Goal: Task Accomplishment & Management: Manage account settings

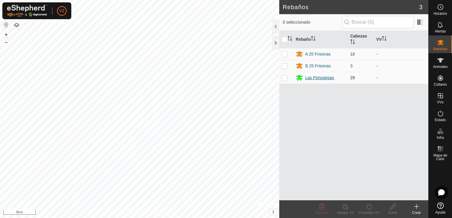
click at [326, 76] on div "Las Portugesas" at bounding box center [319, 78] width 29 height 6
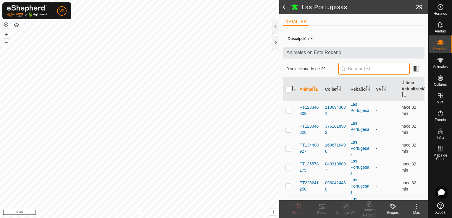
click at [354, 66] on input "text" at bounding box center [374, 69] width 72 height 12
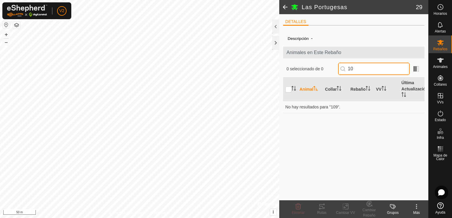
type input "1"
type input "2"
type input "0"
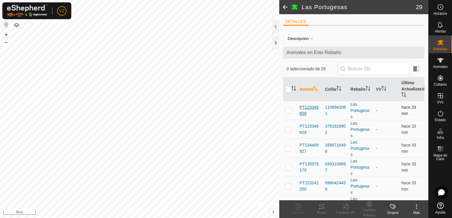
click at [314, 108] on span "PT123346809" at bounding box center [309, 110] width 21 height 12
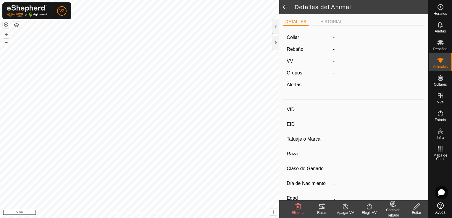
click at [416, 211] on div "Editar" at bounding box center [416, 212] width 24 height 5
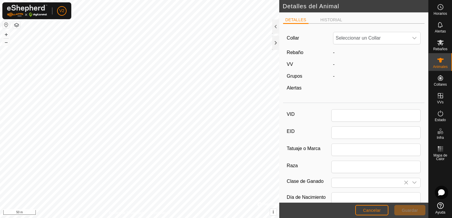
type input "PT123346809"
type input "CONJUNTO MESTIZO"
type input "HEMBRA"
type input "10/2018"
type input "6 years 11 months"
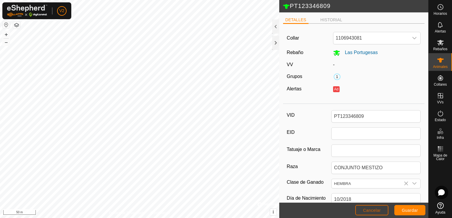
click at [368, 213] on button "Cancelar" at bounding box center [371, 210] width 33 height 10
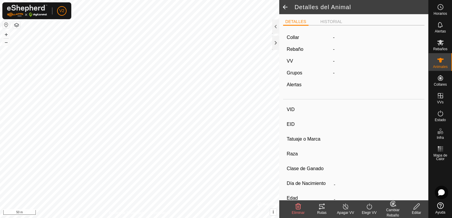
type input "PT123346809"
type input "-"
type input "CONJUNTO MESTIZO"
type input "HEMBRA"
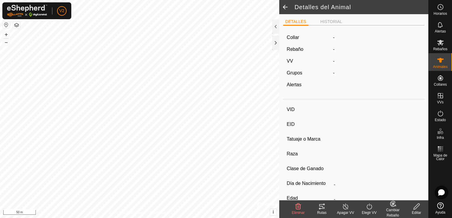
type input "10/2018"
type input "6 years 11 months"
type input "-"
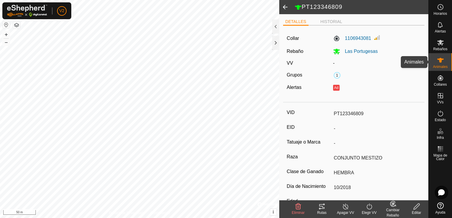
click at [434, 61] on div "Animales" at bounding box center [439, 62] width 23 height 18
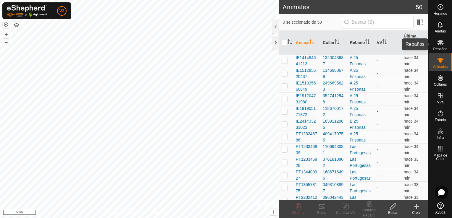
click at [445, 43] on es-mob-svg-icon at bounding box center [440, 42] width 11 height 9
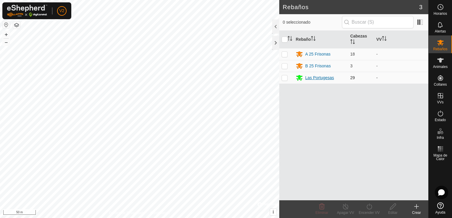
click at [329, 80] on div "Las Portugesas" at bounding box center [319, 78] width 29 height 6
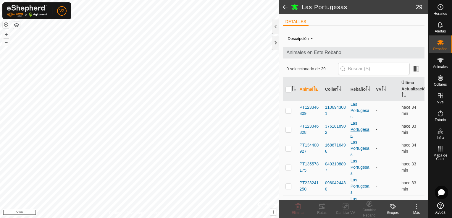
scroll to position [20, 0]
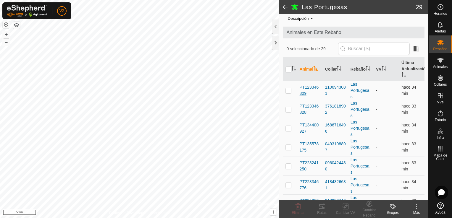
click at [311, 89] on span "PT123346809" at bounding box center [309, 90] width 21 height 12
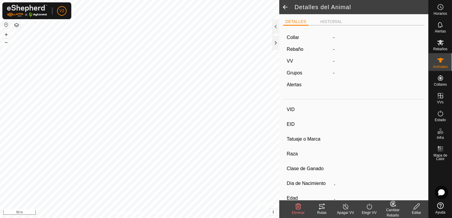
click at [311, 89] on div "Collar - Rebaño - VV - Grupos - Alertas" at bounding box center [354, 63] width 142 height 67
type input "PT123346809"
type input "-"
type input "CONJUNTO MESTIZO"
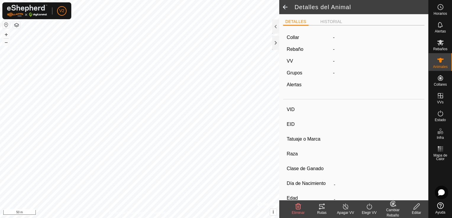
type input "HEMBRA"
type input "10/2018"
type input "6 years 11 months"
type input "-"
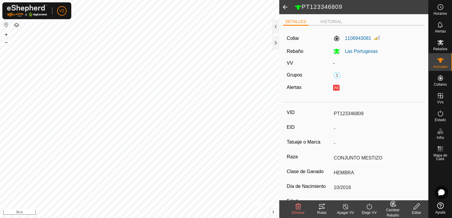
click at [420, 206] on edit-svg-icon at bounding box center [416, 206] width 24 height 7
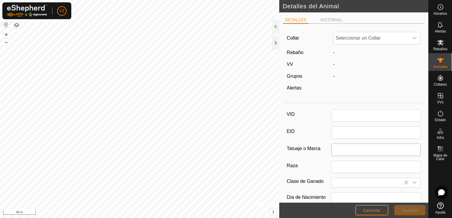
type input "PT123346809"
type input "CONJUNTO MESTIZO"
type input "HEMBRA"
type input "10/2018"
type input "6 years 11 months"
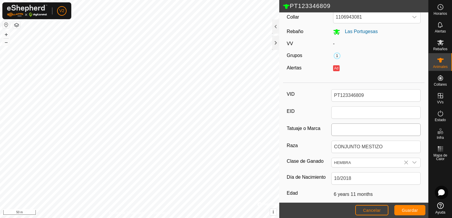
scroll to position [24, 0]
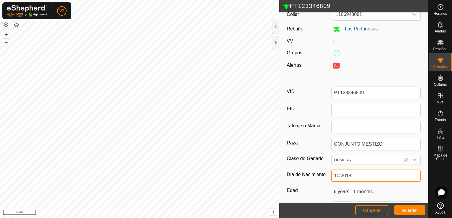
click at [387, 176] on input "10/2018" at bounding box center [375, 176] width 89 height 12
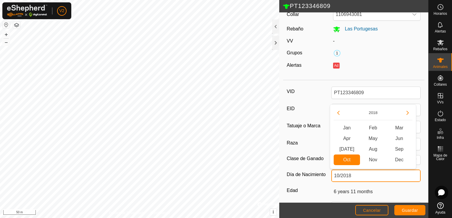
click at [387, 176] on input "10/2018" at bounding box center [375, 176] width 89 height 12
type input "10/"
type input "-"
type input "1"
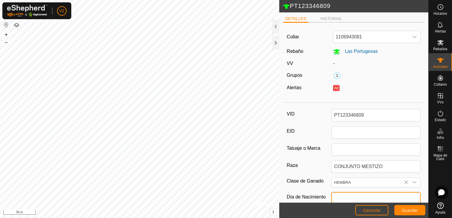
scroll to position [0, 0]
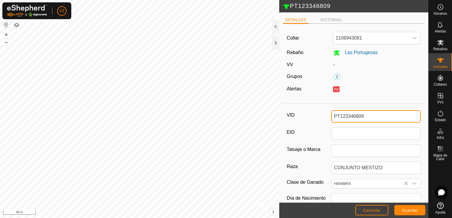
click at [376, 118] on input "PT123346809" at bounding box center [375, 116] width 89 height 12
click at [378, 118] on input "PT123346809" at bounding box center [375, 116] width 89 height 12
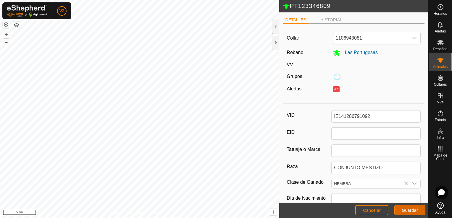
click at [410, 212] on span "Guardar" at bounding box center [409, 210] width 16 height 5
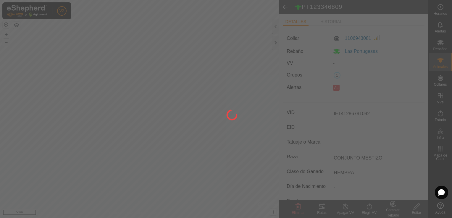
type input "PT123346809"
type input "-"
type input "6 years 11 months"
type input "-"
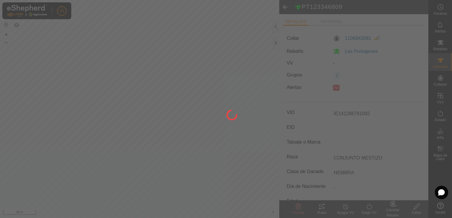
type input "-"
type input "10/2018"
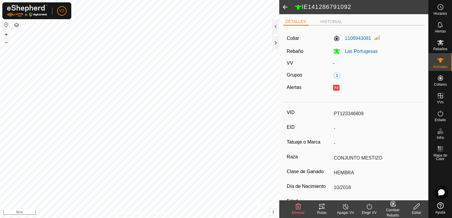
type input "IE141286791092"
type input "0 kg"
click at [287, 9] on span at bounding box center [285, 7] width 12 height 14
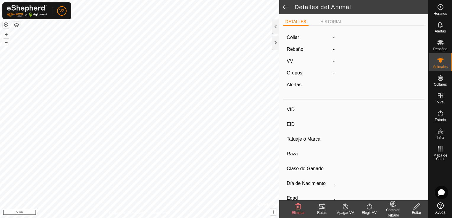
type input "IE141286791092"
type input "-"
type input "CONJUNTO MESTIZO"
type input "HEMBRA"
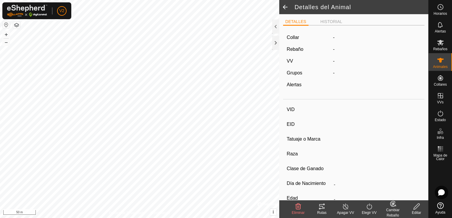
type input "10/2018"
type input "6 years 11 months"
type input "0 kg"
type input "-"
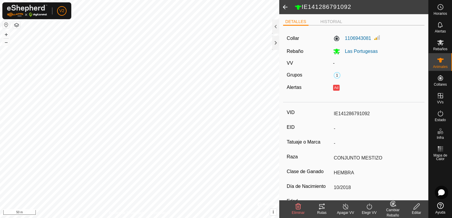
click at [285, 9] on span at bounding box center [285, 7] width 12 height 14
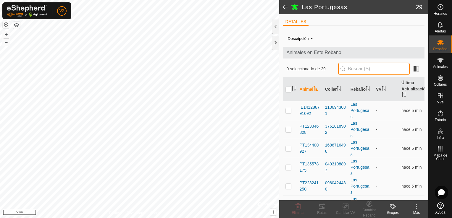
click at [357, 68] on input "text" at bounding box center [374, 69] width 72 height 12
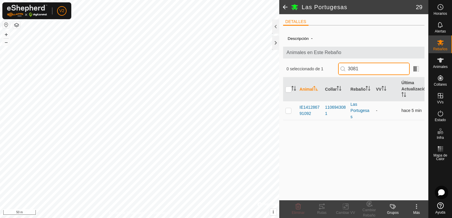
type input "3081"
click at [287, 112] on p-checkbox at bounding box center [288, 110] width 6 height 5
checkbox input "true"
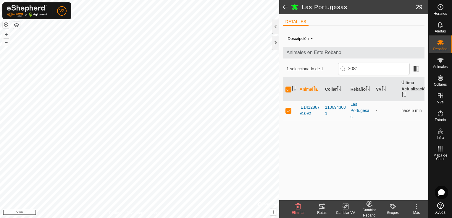
click at [367, 205] on icon at bounding box center [367, 205] width 1 height 2
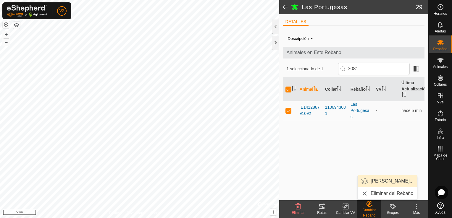
click at [386, 179] on link "[PERSON_NAME]..." at bounding box center [386, 181] width 59 height 12
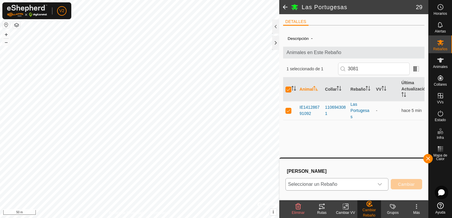
click at [377, 184] on icon "dropdown trigger" at bounding box center [379, 184] width 5 height 5
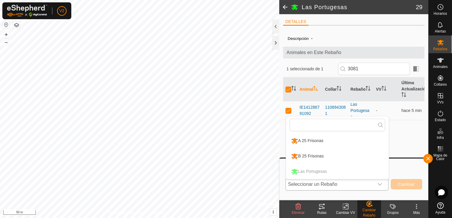
click at [345, 154] on li "B 25 Frisonas" at bounding box center [337, 156] width 103 height 15
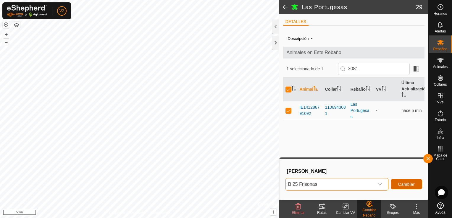
click at [405, 186] on span "Cambiar" at bounding box center [406, 184] width 17 height 5
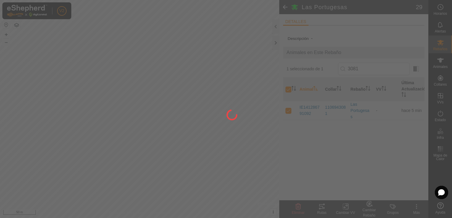
checkbox input "false"
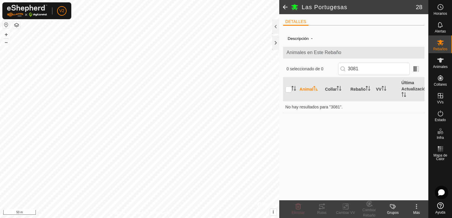
click at [288, 8] on span at bounding box center [285, 7] width 12 height 14
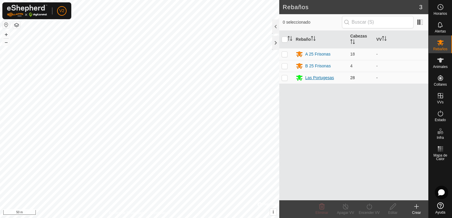
click at [319, 76] on div "Las Portugesas" at bounding box center [319, 78] width 29 height 6
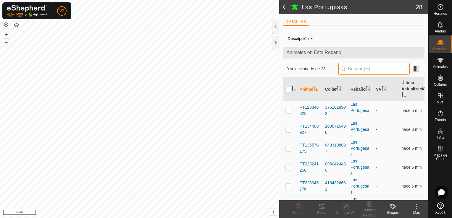
click at [371, 70] on input "text" at bounding box center [374, 69] width 72 height 12
click at [315, 105] on span "PT123346828" at bounding box center [309, 110] width 21 height 12
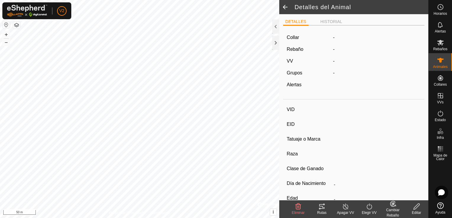
type input "PT123346828"
type input "-"
type input "CONJUNTO MESTIZO"
type input "HEMBRA"
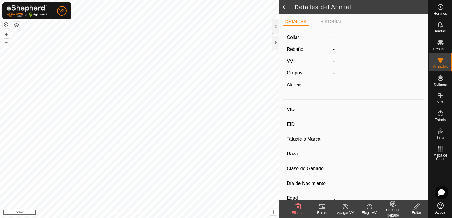
type input "10/2018"
type input "6 years 11 months"
type input "-"
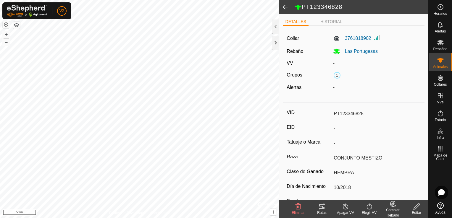
click at [416, 210] on div "Editar" at bounding box center [416, 212] width 24 height 5
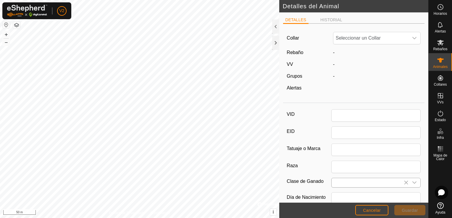
type input "PT123346828"
type input "CONJUNTO MESTIZO"
type input "HEMBRA"
type input "10/2018"
type input "6 years 11 months"
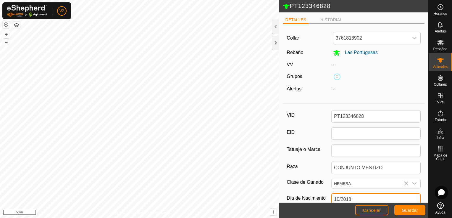
click at [355, 195] on input "10/2018" at bounding box center [375, 199] width 89 height 12
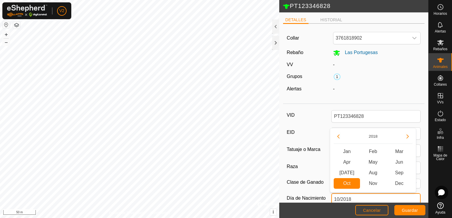
type input "10/201"
type input "-"
type input "1"
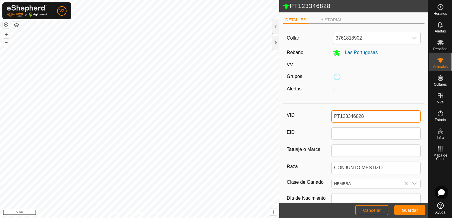
click at [373, 115] on input "PT123346828" at bounding box center [375, 116] width 89 height 12
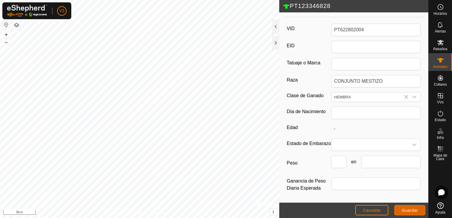
click at [410, 210] on span "Guardar" at bounding box center [409, 210] width 16 height 5
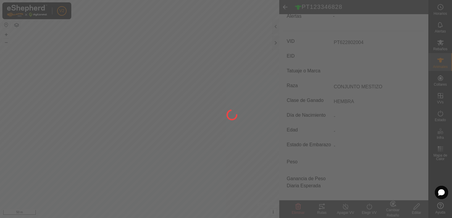
scroll to position [78, 0]
type input "PT622802004"
type input "-"
type input "6 years 11 months"
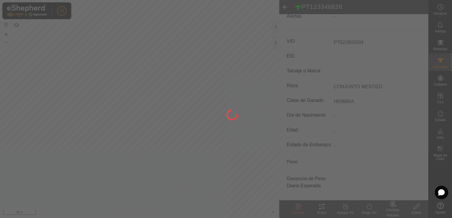
type input "0 kg"
type input "-"
type input "10/2018"
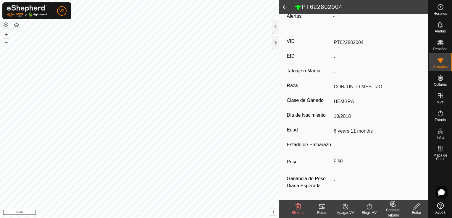
click at [394, 206] on icon at bounding box center [392, 203] width 5 height 5
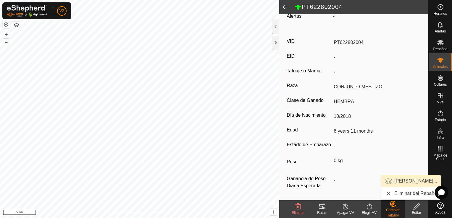
click at [407, 185] on link "[PERSON_NAME]..." at bounding box center [410, 181] width 59 height 12
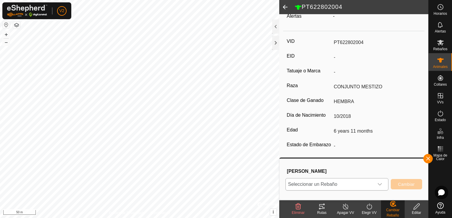
click at [379, 185] on icon "dropdown trigger" at bounding box center [380, 184] width 4 height 2
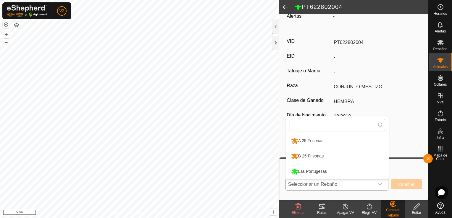
click at [349, 155] on li "B 25 Frisonas" at bounding box center [337, 156] width 103 height 15
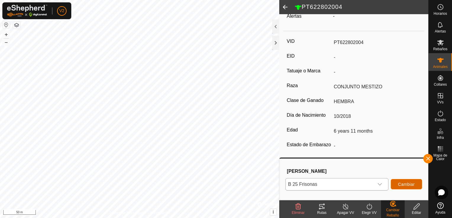
click at [404, 186] on span "Cambiar" at bounding box center [406, 184] width 17 height 5
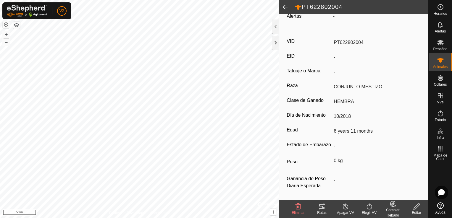
click at [288, 7] on span at bounding box center [285, 7] width 12 height 14
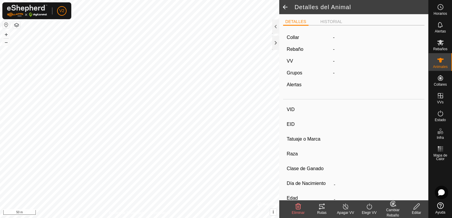
type input "PT622802004"
type input "-"
type input "CONJUNTO MESTIZO"
type input "HEMBRA"
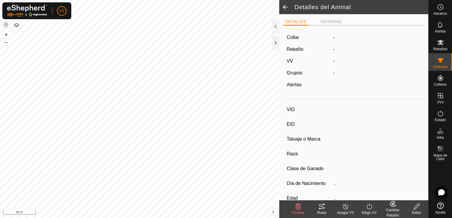
type input "10/2018"
type input "6 years 11 months"
type input "0 kg"
type input "-"
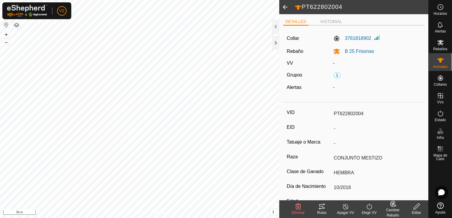
click at [288, 7] on span at bounding box center [285, 7] width 12 height 14
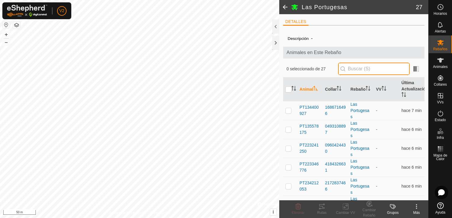
click at [359, 69] on input "text" at bounding box center [374, 69] width 72 height 12
click at [312, 109] on span "PT134400927" at bounding box center [309, 110] width 21 height 12
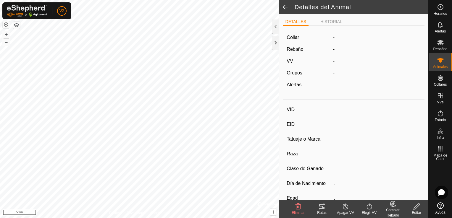
type input "PT134400927"
type input "-"
type input "CONJUNTO MESTIZO"
type input "HEMBRA"
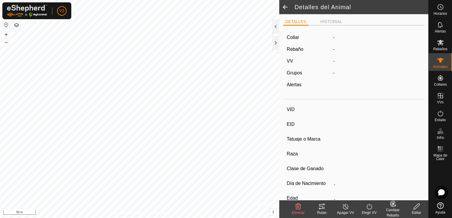
type input "06/2023"
type input "2 years 2 months"
type input "-"
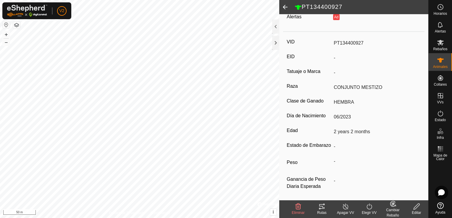
scroll to position [71, 0]
click at [417, 204] on icon at bounding box center [416, 207] width 6 height 6
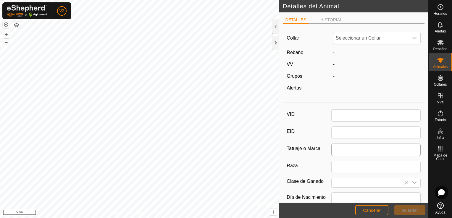
type input "PT134400927"
type input "CONJUNTO MESTIZO"
type input "HEMBRA"
type input "06/2023"
type input "2 years 2 months"
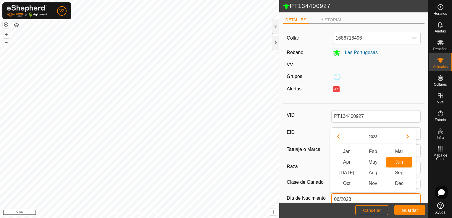
click at [362, 197] on input "06/2023" at bounding box center [375, 199] width 89 height 12
type input "06/202"
type input "-"
type input "0"
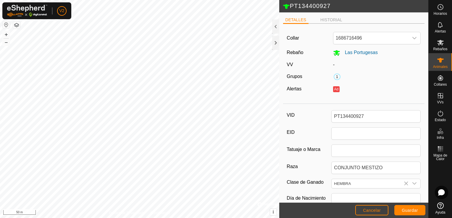
click at [391, 72] on div "Collar 1686716496 Rebaño Las Portugesas VV - Grupos 1 Alertas Ad" at bounding box center [354, 64] width 142 height 73
click at [363, 118] on input "PT134400927" at bounding box center [375, 116] width 89 height 12
click at [405, 208] on span "Guardar" at bounding box center [409, 210] width 16 height 5
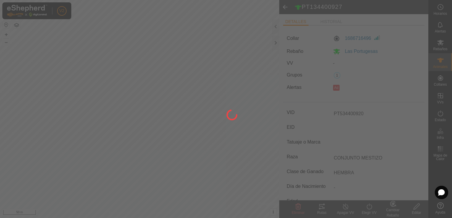
type input "PT134400927"
type input "-"
type input "2 years 2 months"
type input "-"
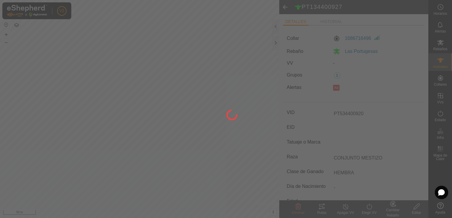
type input "-"
type input "06/2023"
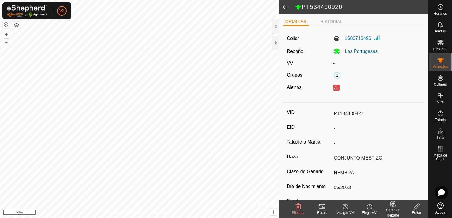
type input "PT534400920"
type input "0 kg"
click at [391, 207] on icon at bounding box center [392, 203] width 7 height 7
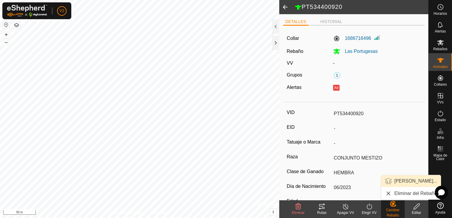
click at [401, 181] on link "[PERSON_NAME]..." at bounding box center [410, 181] width 59 height 12
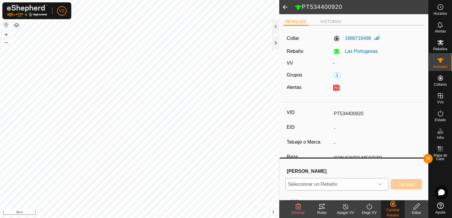
click at [379, 184] on icon "dropdown trigger" at bounding box center [379, 184] width 5 height 5
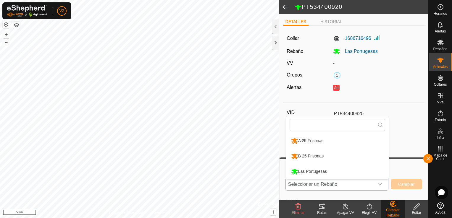
click at [344, 159] on li "B 25 Frisonas" at bounding box center [337, 156] width 103 height 15
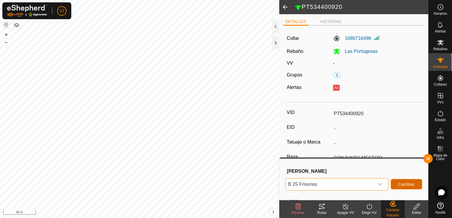
click at [401, 184] on span "Cambiar" at bounding box center [406, 184] width 17 height 5
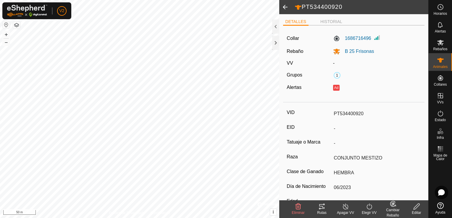
click at [284, 8] on span at bounding box center [285, 7] width 12 height 14
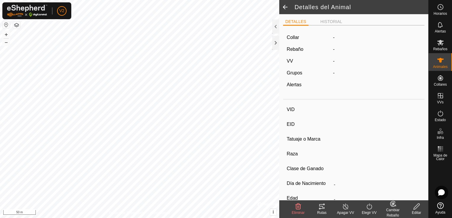
click at [287, 7] on span at bounding box center [285, 7] width 12 height 14
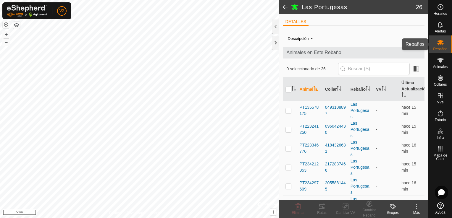
click at [442, 49] on span "Rebaños" at bounding box center [440, 49] width 14 height 4
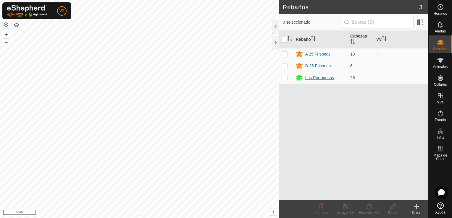
click at [324, 80] on div "Las Portugesas" at bounding box center [319, 78] width 29 height 6
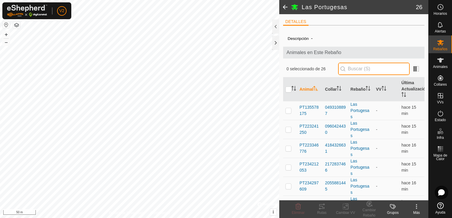
click at [354, 68] on input "text" at bounding box center [374, 69] width 72 height 12
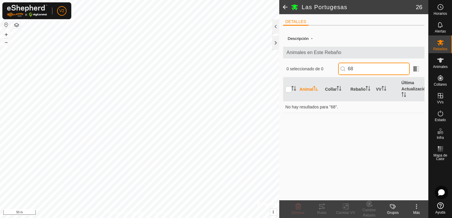
type input "6"
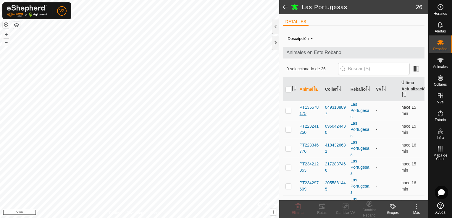
click at [311, 109] on span "PT135578175" at bounding box center [309, 110] width 21 height 12
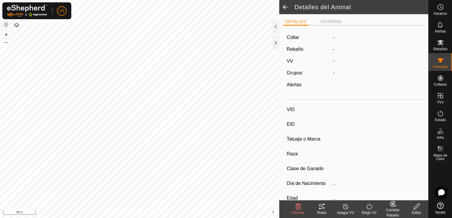
type input "PT135578175"
type input "-"
type input "CONJUNTO MESTIZO"
type input "MACHO"
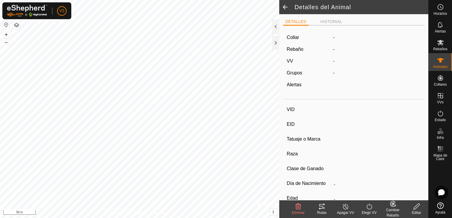
type input "04/2025"
type input "4 months"
type input "-"
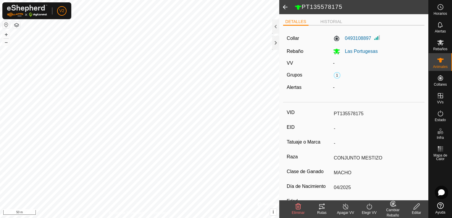
click at [416, 211] on div "Editar" at bounding box center [416, 212] width 24 height 5
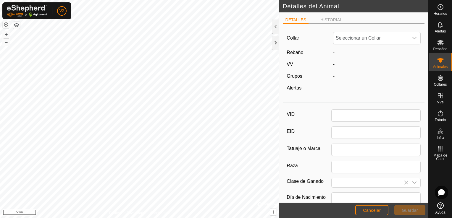
type input "PT135578175"
type input "CONJUNTO MESTIZO"
type input "MACHO"
type input "04/2025"
type input "4 months"
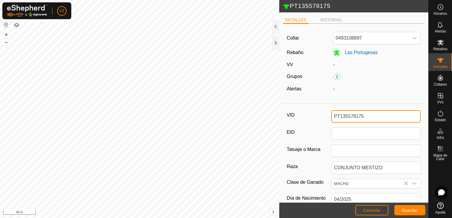
click at [378, 116] on input "PT135578175" at bounding box center [375, 116] width 89 height 12
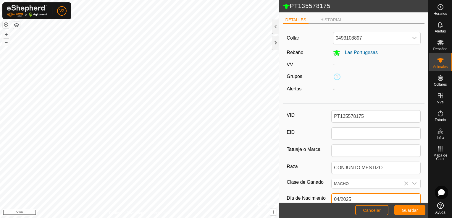
click at [370, 197] on input "04/2025" at bounding box center [375, 199] width 89 height 12
type input "04/202"
type input "-"
type input "0"
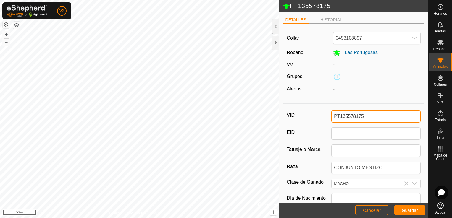
click at [367, 116] on input "PT135578175" at bounding box center [375, 116] width 89 height 12
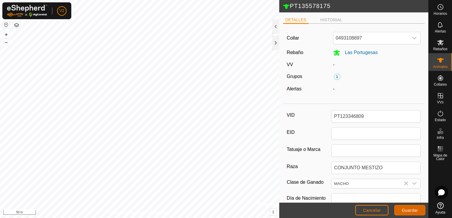
click at [407, 209] on span "Guardar" at bounding box center [409, 210] width 16 height 5
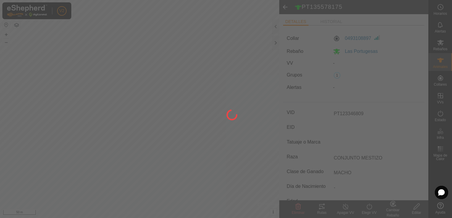
type input "PT135578175"
type input "-"
type input "4 months"
type input "-"
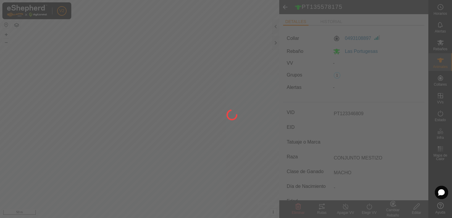
type input "-"
type input "04/2025"
type input "PT123346809"
type input "0 kg"
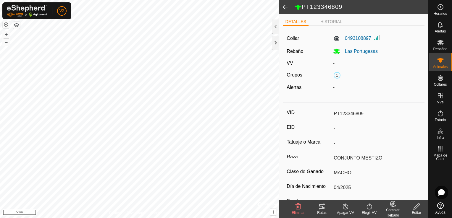
click at [392, 206] on icon at bounding box center [392, 203] width 5 height 5
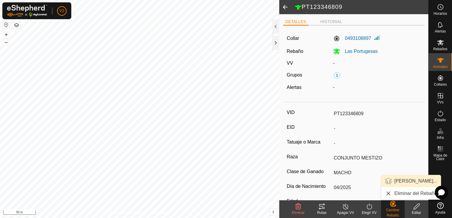
click at [407, 184] on link "[PERSON_NAME]..." at bounding box center [410, 181] width 59 height 12
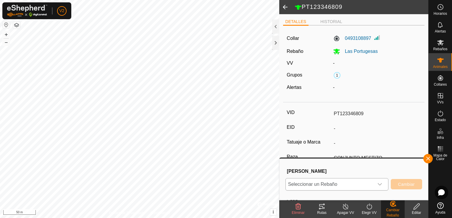
click at [382, 186] on icon "dropdown trigger" at bounding box center [379, 184] width 5 height 5
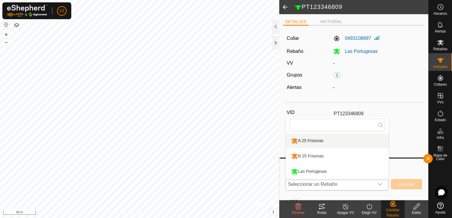
click at [354, 141] on li "A 25 Frisonas" at bounding box center [337, 141] width 103 height 15
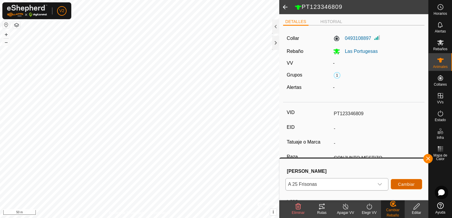
click at [407, 186] on span "Cambiar" at bounding box center [406, 184] width 17 height 5
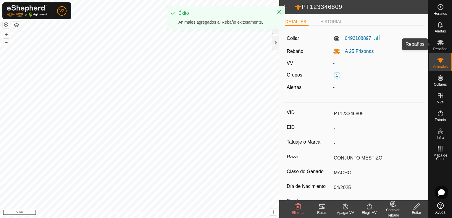
click at [440, 43] on icon at bounding box center [440, 43] width 7 height 6
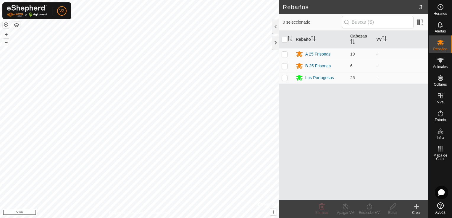
click at [321, 66] on div "B 25 Frisonas" at bounding box center [317, 66] width 25 height 6
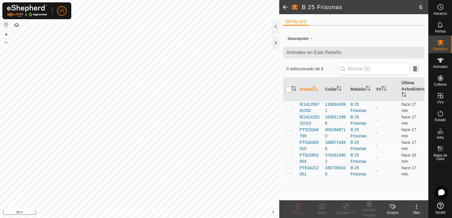
click at [288, 89] on input "checkbox" at bounding box center [288, 90] width 6 height 6
checkbox input "true"
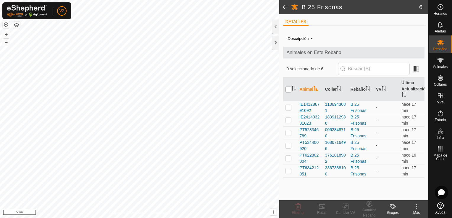
checkbox input "true"
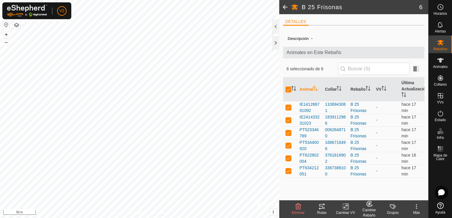
click at [371, 205] on icon at bounding box center [368, 203] width 5 height 5
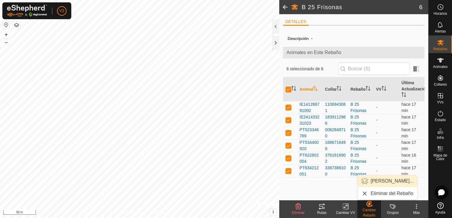
click at [382, 183] on link "[PERSON_NAME]..." at bounding box center [386, 181] width 59 height 12
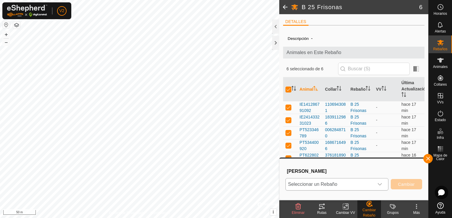
click at [380, 183] on icon "dropdown trigger" at bounding box center [379, 184] width 5 height 5
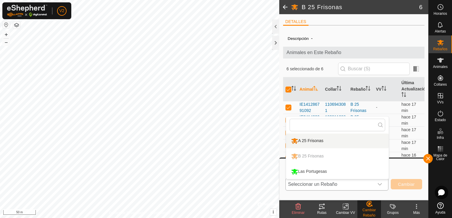
click at [345, 143] on li "A 25 Frisonas" at bounding box center [337, 141] width 103 height 15
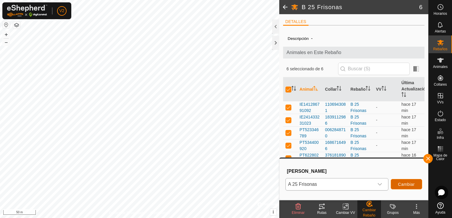
click at [402, 182] on button "Cambiar" at bounding box center [406, 184] width 31 height 10
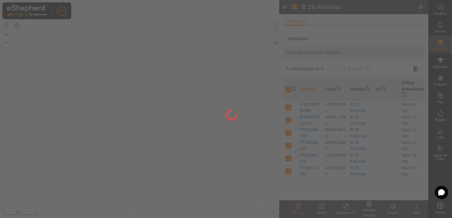
checkbox input "false"
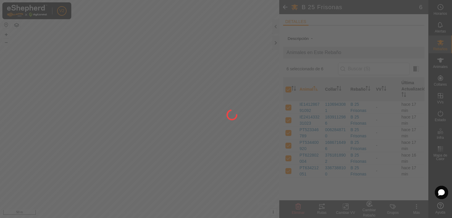
checkbox input "false"
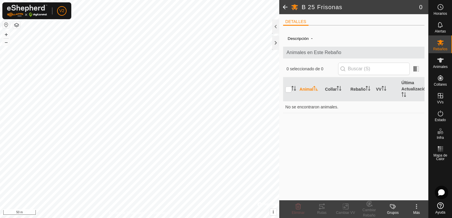
click at [288, 7] on span at bounding box center [285, 7] width 12 height 14
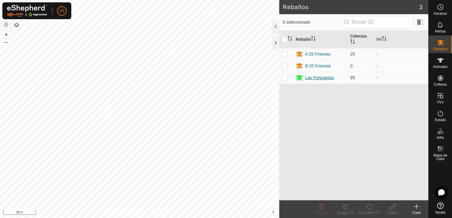
click at [316, 77] on div "Las Portugesas" at bounding box center [319, 78] width 29 height 6
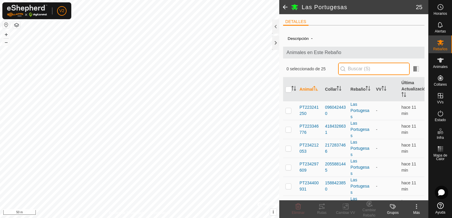
click at [365, 68] on input "text" at bounding box center [374, 69] width 72 height 12
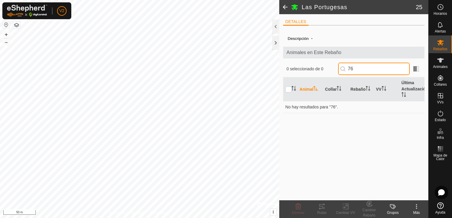
type input "7"
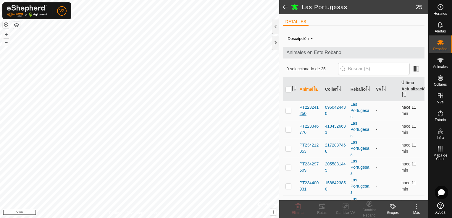
click at [307, 106] on span "PT223241250" at bounding box center [309, 110] width 21 height 12
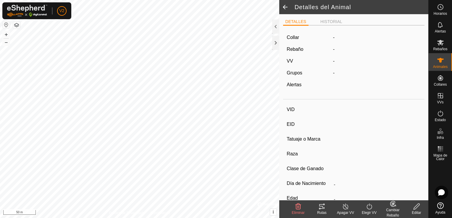
type input "PT223241250"
type input "-"
type input "CONJUNTO MESTIZO"
type input "HEMBRA"
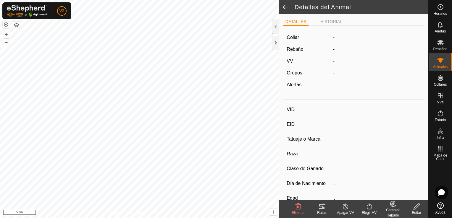
type input "08/2018"
type input "7 years 1 month"
type input "-"
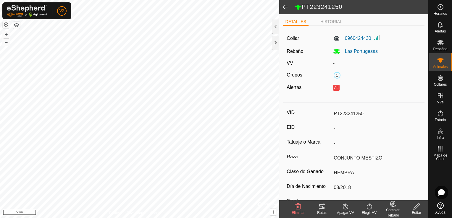
click at [417, 208] on icon at bounding box center [416, 206] width 7 height 7
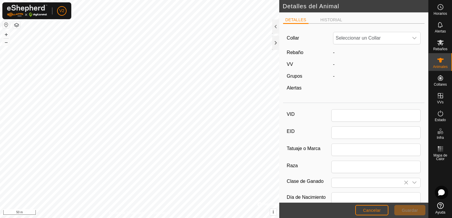
type input "PT223241250"
type input "CONJUNTO MESTIZO"
type input "HEMBRA"
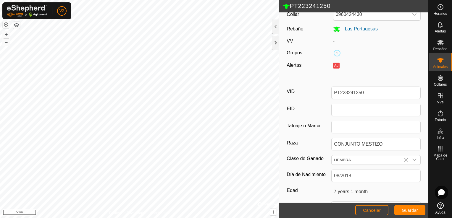
scroll to position [25, 0]
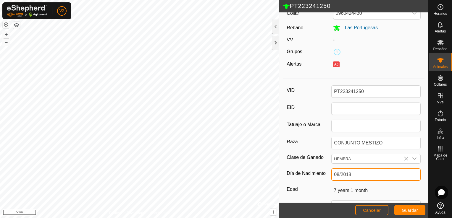
click at [358, 172] on input "08/2018" at bounding box center [375, 175] width 89 height 12
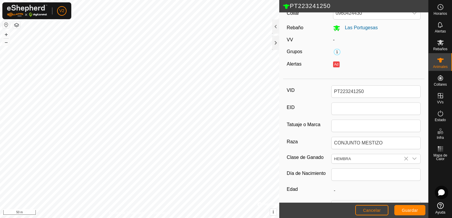
click at [419, 98] on div "VID PT223241250 EID Tatuaje o Marca Raza CONJUNTO MESTIZO Clase de Ganado HEMBR…" at bounding box center [354, 173] width 142 height 183
click at [368, 89] on input "PT223241250" at bounding box center [375, 91] width 89 height 12
click at [366, 92] on input "PT223241250" at bounding box center [375, 91] width 89 height 12
click at [407, 208] on button "Guardar" at bounding box center [409, 210] width 31 height 10
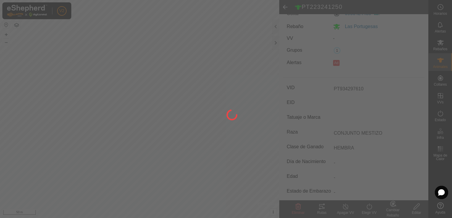
scroll to position [23, 0]
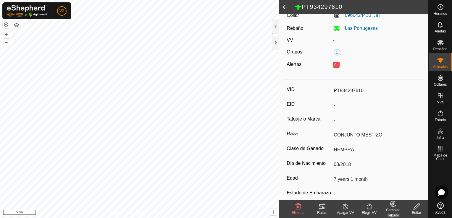
click at [392, 205] on icon at bounding box center [392, 203] width 7 height 7
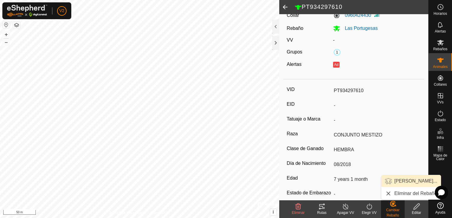
click at [399, 184] on link "[PERSON_NAME]..." at bounding box center [410, 181] width 59 height 12
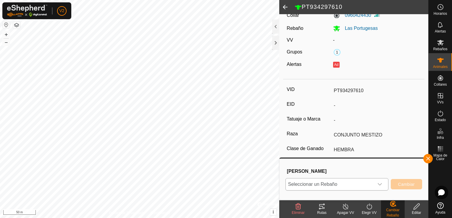
click at [379, 185] on icon "dropdown trigger" at bounding box center [379, 184] width 5 height 5
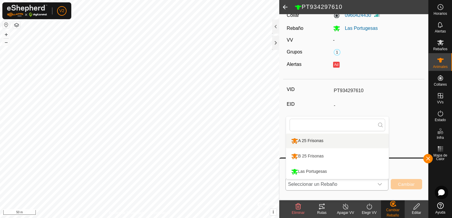
click at [356, 141] on li "A 25 Frisonas" at bounding box center [337, 141] width 103 height 15
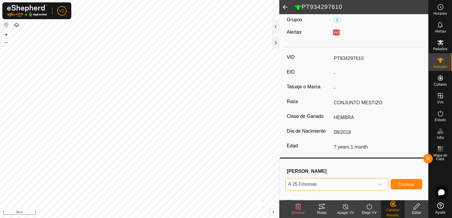
scroll to position [0, 0]
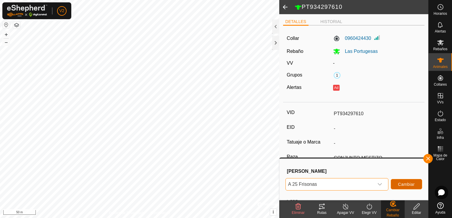
click at [410, 186] on span "Cambiar" at bounding box center [406, 184] width 17 height 5
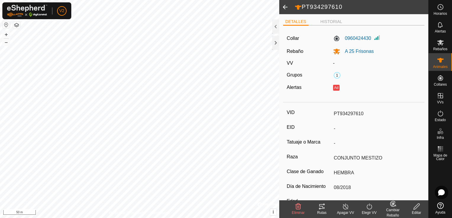
click at [284, 8] on span at bounding box center [285, 7] width 12 height 14
click at [289, 9] on span at bounding box center [285, 7] width 12 height 14
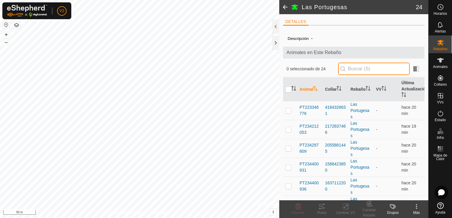
click at [362, 68] on input "text" at bounding box center [374, 69] width 72 height 12
